Goal: Task Accomplishment & Management: Use online tool/utility

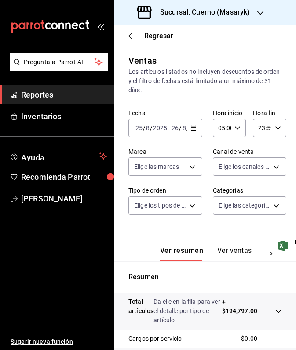
scroll to position [147, 0]
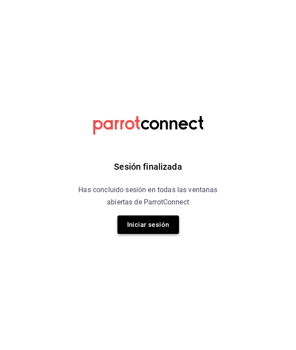
click at [134, 222] on button "Iniciar sesión" at bounding box center [148, 224] width 62 height 18
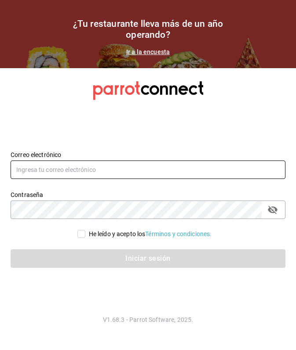
type input "ray.puebla@grupocosteno.com"
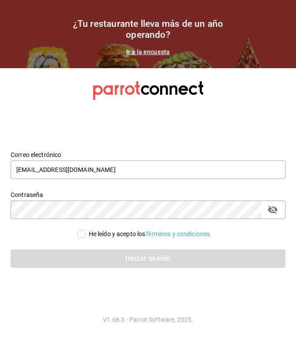
click at [81, 233] on input "He leído y acepto los Términos y condiciones." at bounding box center [81, 234] width 8 height 8
checkbox input "true"
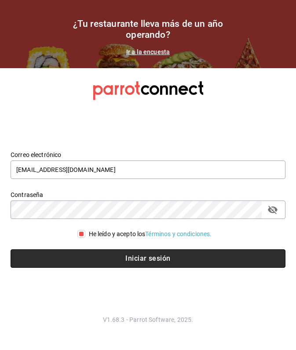
click at [130, 263] on button "Iniciar sesión" at bounding box center [148, 258] width 275 height 18
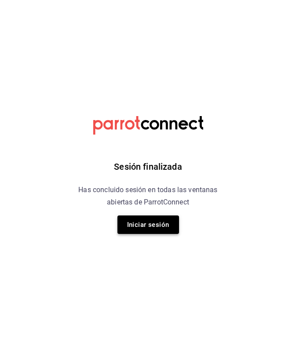
click at [154, 227] on button "Iniciar sesión" at bounding box center [148, 224] width 62 height 18
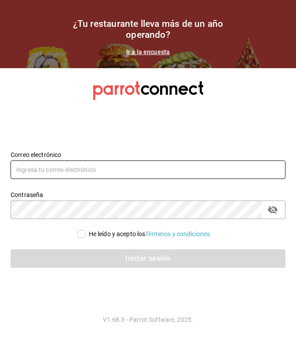
type input "[EMAIL_ADDRESS][DOMAIN_NAME]"
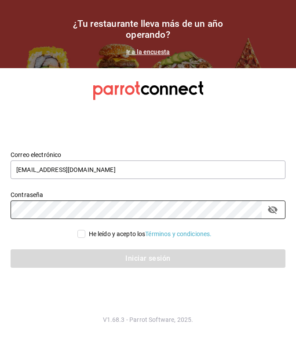
click at [78, 232] on input "He leído y acepto los Términos y condiciones." at bounding box center [81, 234] width 8 height 8
checkbox input "true"
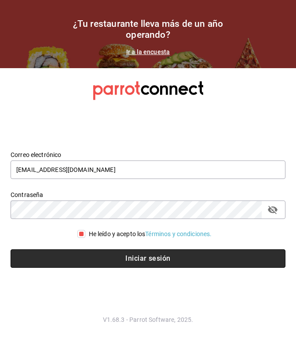
click at [99, 258] on button "Iniciar sesión" at bounding box center [148, 258] width 275 height 18
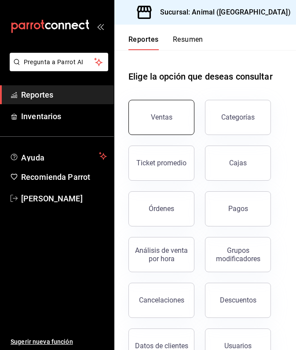
click at [171, 129] on button "Ventas" at bounding box center [161, 117] width 66 height 35
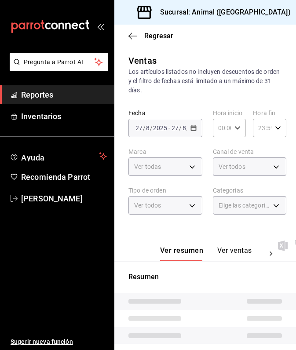
click at [295, 11] on icon "button" at bounding box center [301, 13] width 7 height 4
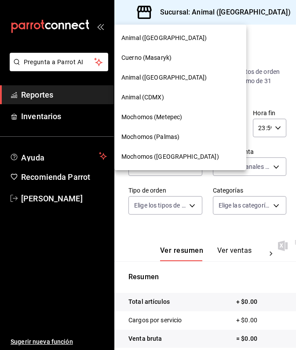
click at [142, 97] on span "Animal (CDMX)" at bounding box center [142, 97] width 43 height 9
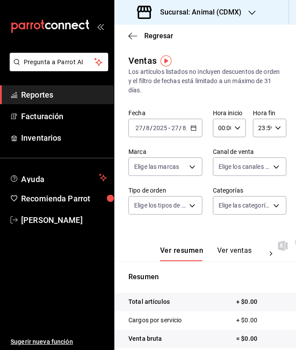
click at [183, 128] on input "8" at bounding box center [184, 127] width 4 height 7
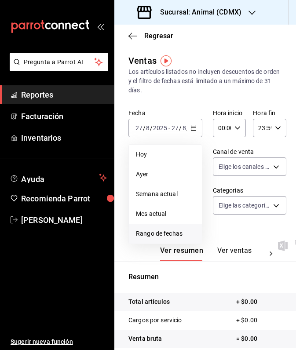
click at [172, 233] on span "Rango de fechas" at bounding box center [165, 233] width 59 height 9
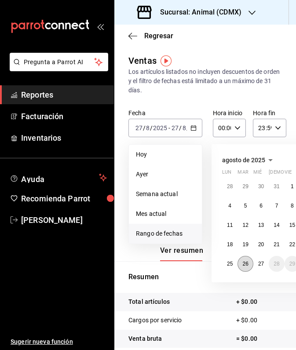
click at [247, 268] on button "26" at bounding box center [244, 264] width 15 height 16
click at [260, 266] on abbr "27" at bounding box center [261, 264] width 6 height 6
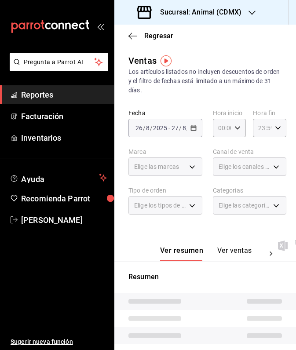
click at [190, 128] on div "[DATE] [DATE] - [DATE] [DATE]" at bounding box center [165, 128] width 74 height 18
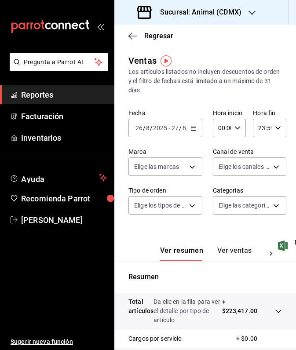
click at [190, 128] on div "[DATE] [DATE] - [DATE] [DATE]" at bounding box center [165, 128] width 74 height 18
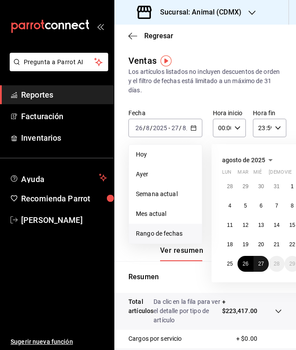
click at [261, 262] on abbr "27" at bounding box center [261, 264] width 6 height 6
click at [246, 266] on abbr "26" at bounding box center [245, 264] width 6 height 6
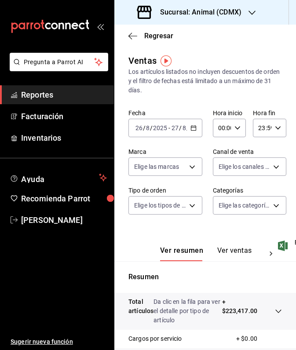
click at [237, 130] on icon "button" at bounding box center [237, 128] width 6 height 6
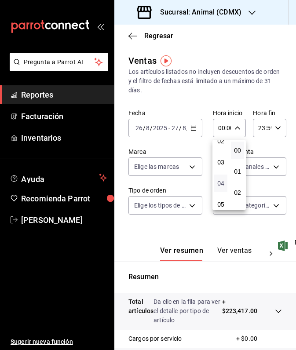
scroll to position [60, 0]
click at [222, 197] on span "05" at bounding box center [220, 195] width 3 height 7
type input "05:00"
click at [208, 231] on div at bounding box center [148, 175] width 296 height 350
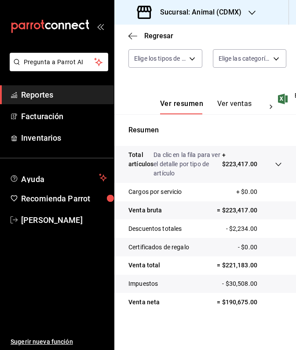
scroll to position [147, 0]
click at [252, 11] on icon "button" at bounding box center [251, 12] width 7 height 7
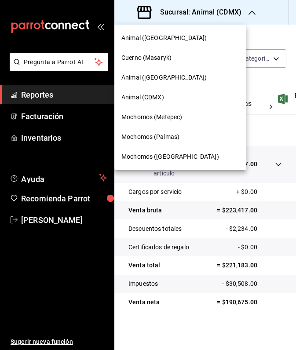
click at [161, 135] on span "Mochomos (Palmas)" at bounding box center [150, 136] width 58 height 9
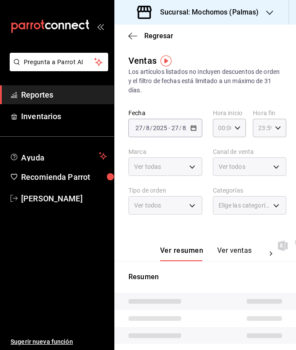
type input "05:00"
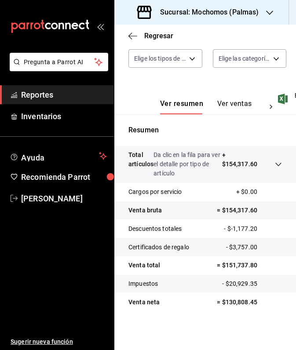
scroll to position [147, 0]
click at [191, 58] on body "Pregunta a Parrot AI Reportes Inventarios Ayuda Recomienda Parrot ray puebla Su…" at bounding box center [148, 175] width 296 height 350
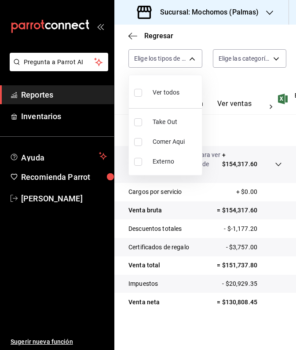
click at [186, 36] on div at bounding box center [148, 175] width 296 height 350
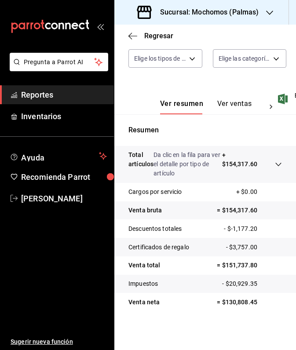
click at [270, 12] on icon "button" at bounding box center [269, 12] width 7 height 7
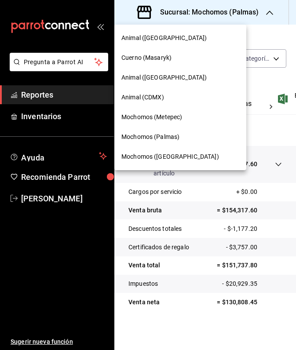
click at [165, 117] on span "Mochomos (Metepec)" at bounding box center [151, 117] width 61 height 9
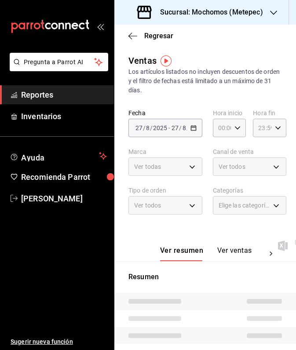
type input "05:00"
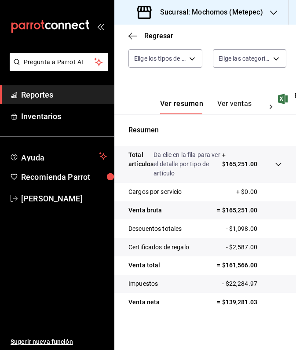
click at [277, 162] on icon at bounding box center [278, 164] width 7 height 7
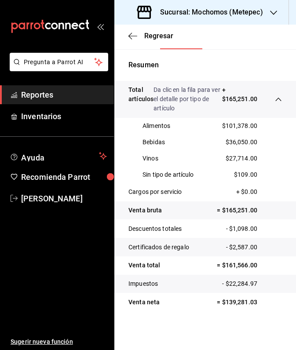
scroll to position [212, 0]
click at [275, 12] on icon "button" at bounding box center [273, 13] width 7 height 4
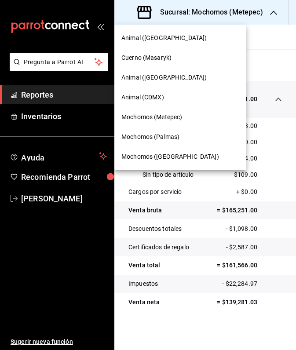
click at [178, 81] on div "Animal ([GEOGRAPHIC_DATA])" at bounding box center [180, 77] width 118 height 9
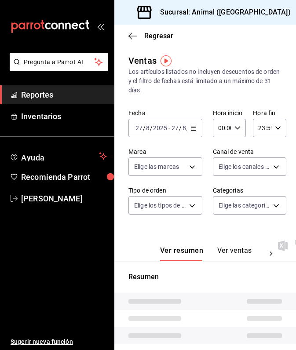
type input "05:00"
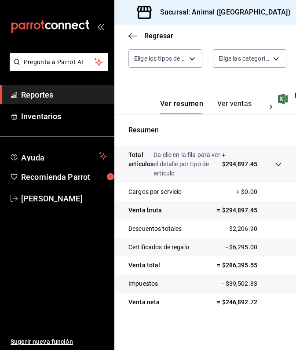
scroll to position [147, 0]
click at [295, 10] on icon "button" at bounding box center [301, 12] width 7 height 7
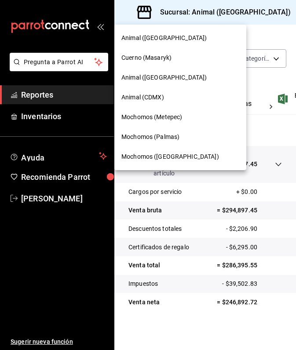
click at [144, 92] on div "Animal (CDMX)" at bounding box center [180, 97] width 132 height 20
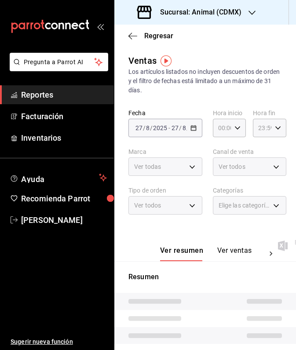
type input "05:00"
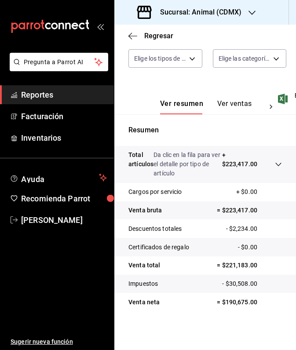
scroll to position [147, 0]
click at [253, 12] on icon "button" at bounding box center [251, 12] width 7 height 7
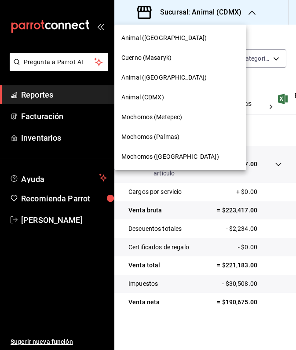
click at [153, 63] on div "Cuerno (Masaryk)" at bounding box center [180, 58] width 132 height 20
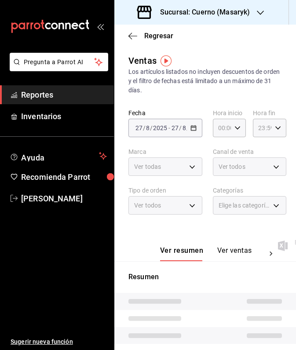
type input "05:00"
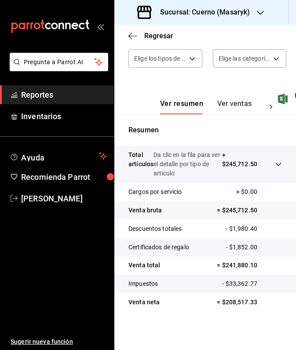
scroll to position [147, 0]
